Goal: Task Accomplishment & Management: Complete application form

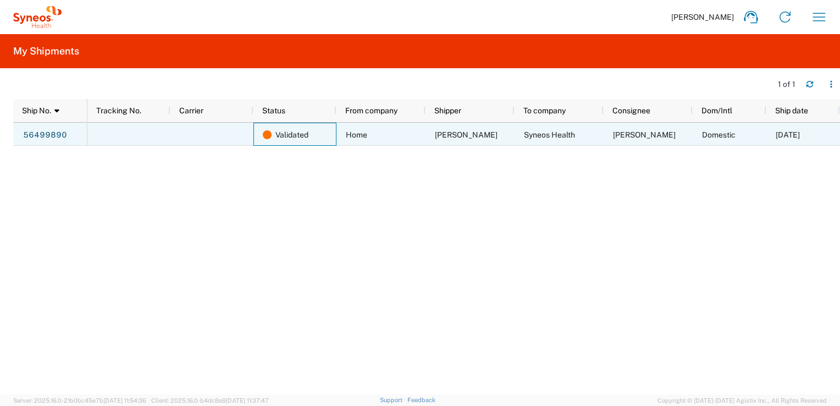
click at [253, 144] on div "Validated" at bounding box center [294, 134] width 83 height 23
click at [215, 134] on div at bounding box center [211, 134] width 83 height 23
click at [48, 137] on link "56499890" at bounding box center [45, 135] width 45 height 18
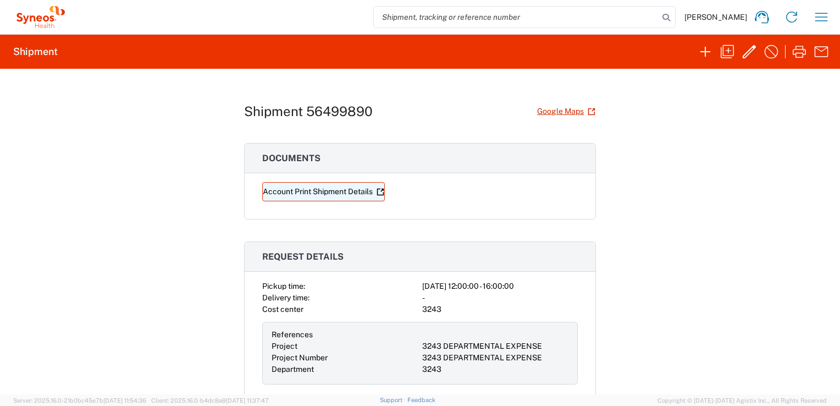
click at [336, 182] on link "Account Print Shipment Details" at bounding box center [323, 191] width 123 height 19
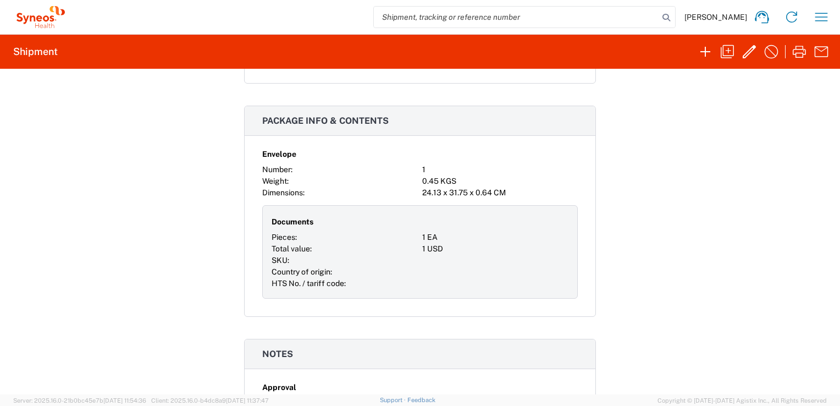
scroll to position [695, 0]
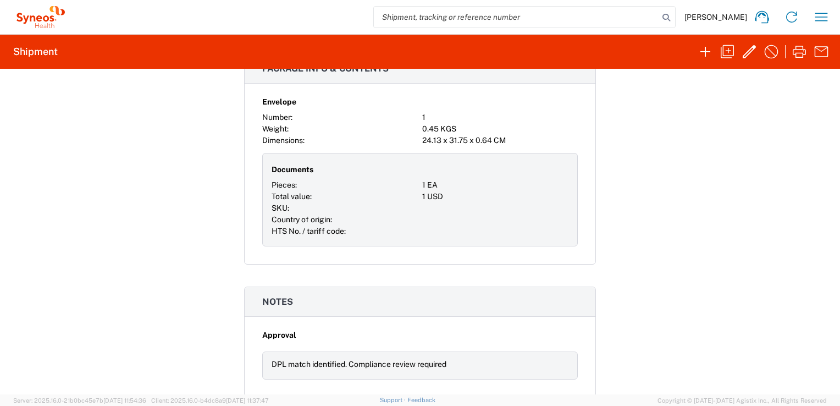
click at [341, 374] on div "DPL match identified. Compliance review required" at bounding box center [420, 365] width 316 height 28
click at [747, 52] on icon "button" at bounding box center [749, 51] width 13 height 13
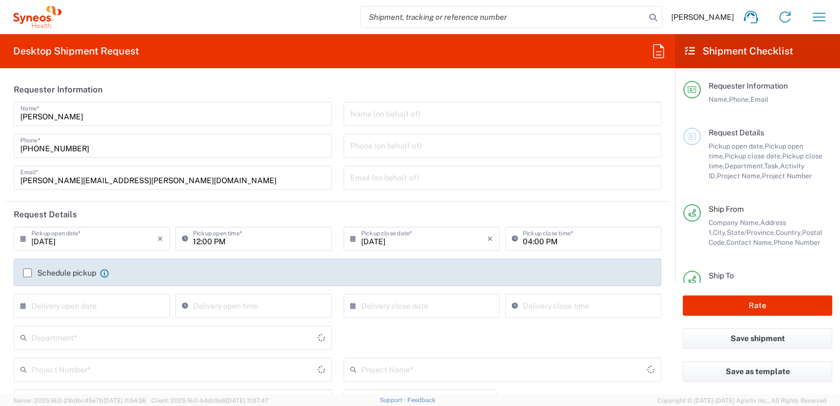
type input "Envelope"
type input "Business (General)"
type input "[GEOGRAPHIC_DATA]"
type input "3243 DEPARTMENTAL EXPENSE"
type input "[GEOGRAPHIC_DATA]"
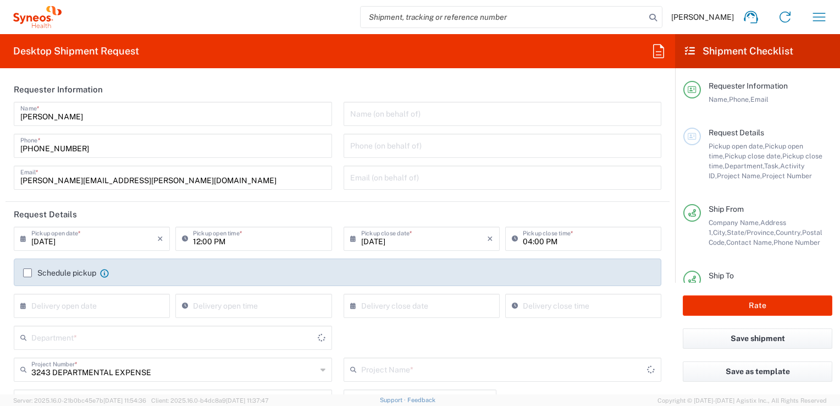
type input "3243 DEPARTMENTAL EXPENSE"
type input "Residential/Home"
type input "[GEOGRAPHIC_DATA]"
type input "3243"
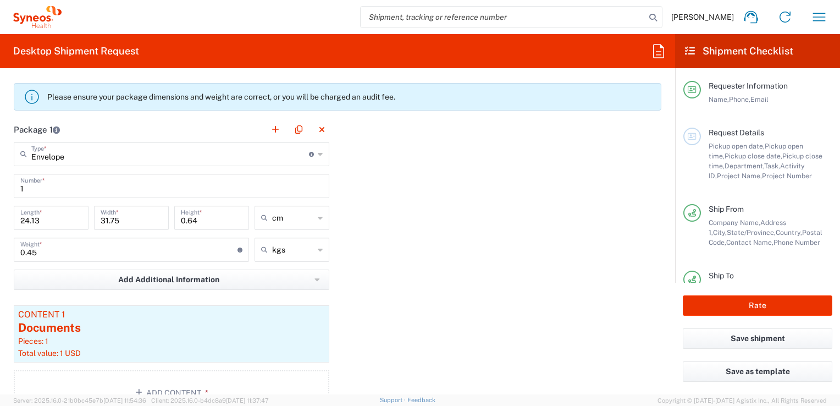
scroll to position [140, 0]
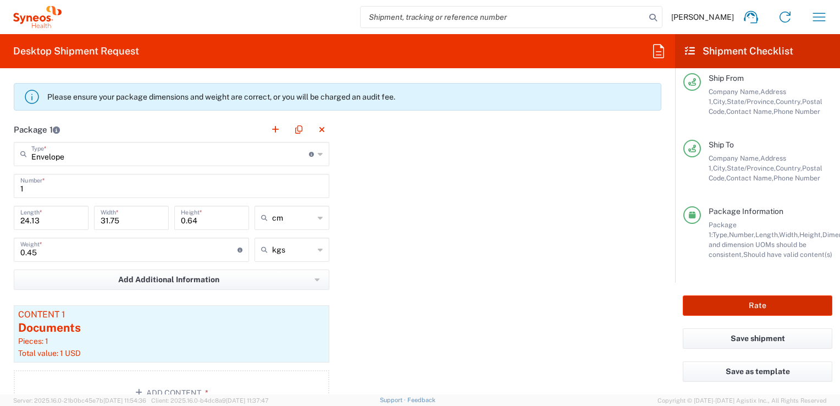
click at [780, 302] on button "Rate" at bounding box center [758, 305] width 150 height 20
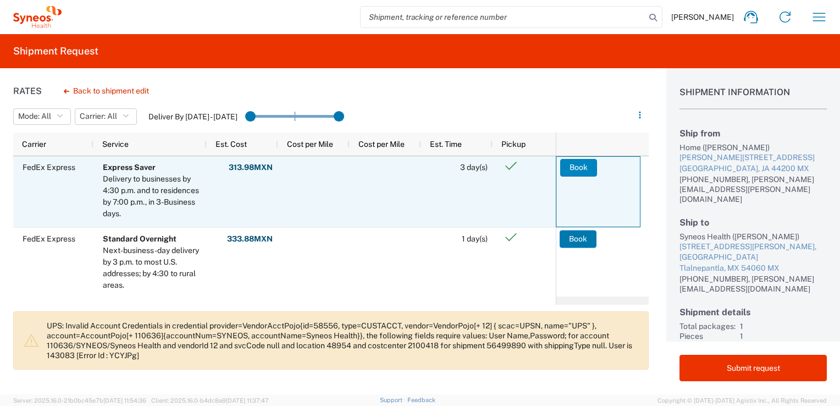
click at [576, 174] on button "Book" at bounding box center [578, 168] width 37 height 18
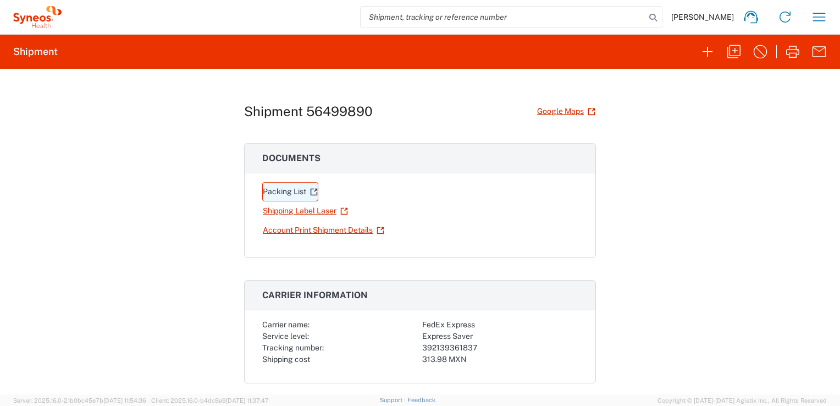
click at [288, 191] on link "Packing List" at bounding box center [290, 191] width 56 height 19
click at [324, 223] on link "Account Print Shipment Details" at bounding box center [323, 229] width 123 height 19
click at [296, 206] on link "Shipping Label Laser" at bounding box center [305, 210] width 86 height 19
